Goal: Transaction & Acquisition: Book appointment/travel/reservation

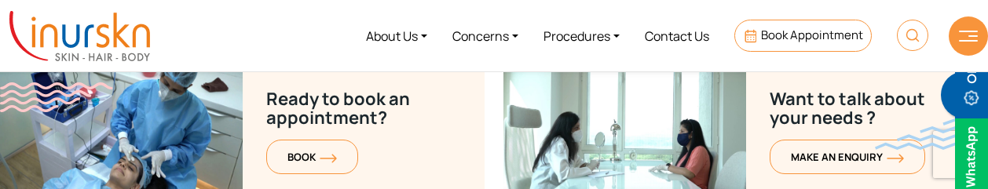
scroll to position [6318, 0]
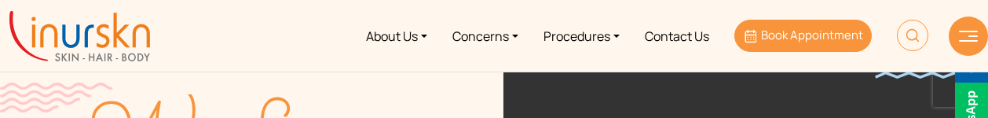
click at [756, 35] on icon at bounding box center [749, 36] width 14 height 14
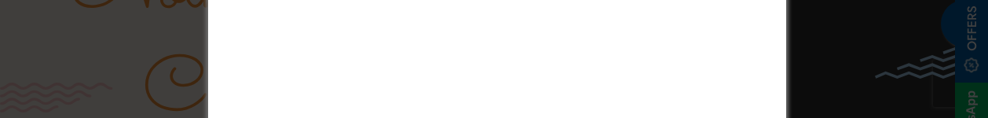
scroll to position [471, 0]
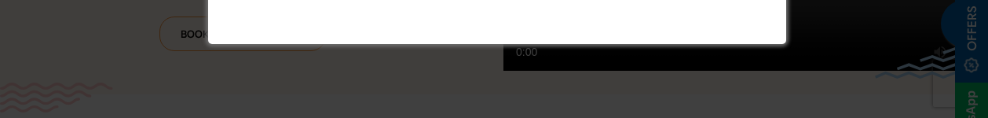
click at [816, 67] on div at bounding box center [494, 59] width 988 height 118
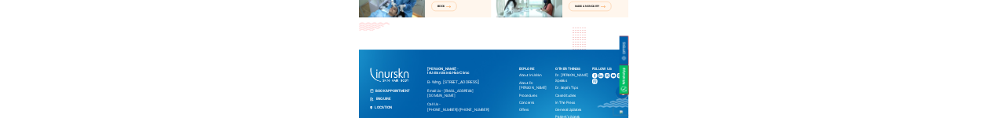
scroll to position [6478, 0]
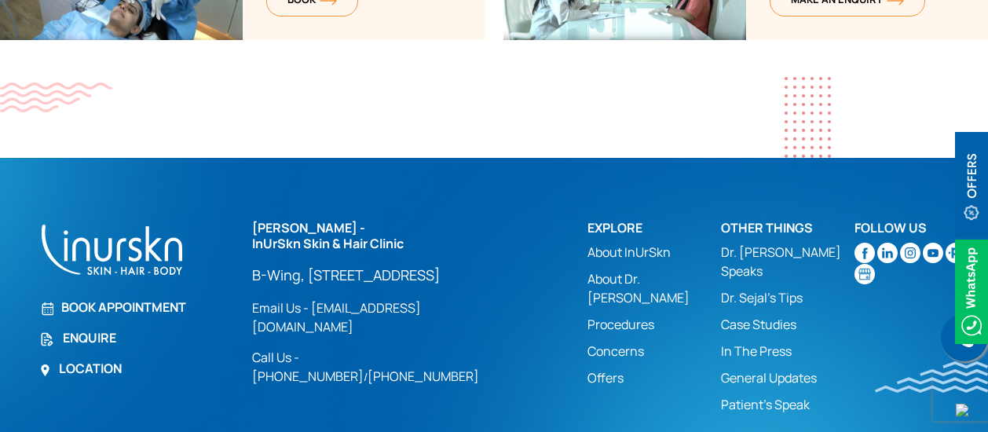
click at [947, 188] on img at bounding box center [955, 253] width 20 height 20
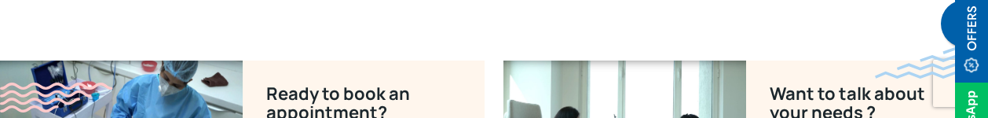
scroll to position [6321, 0]
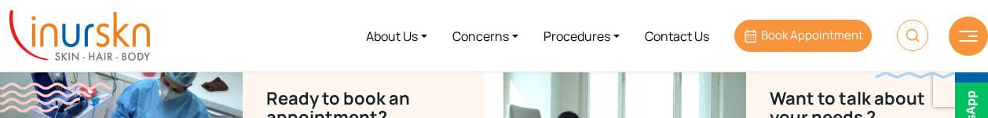
click at [790, 37] on span "Book Appointment" at bounding box center [812, 35] width 102 height 16
